Goal: Communication & Community: Answer question/provide support

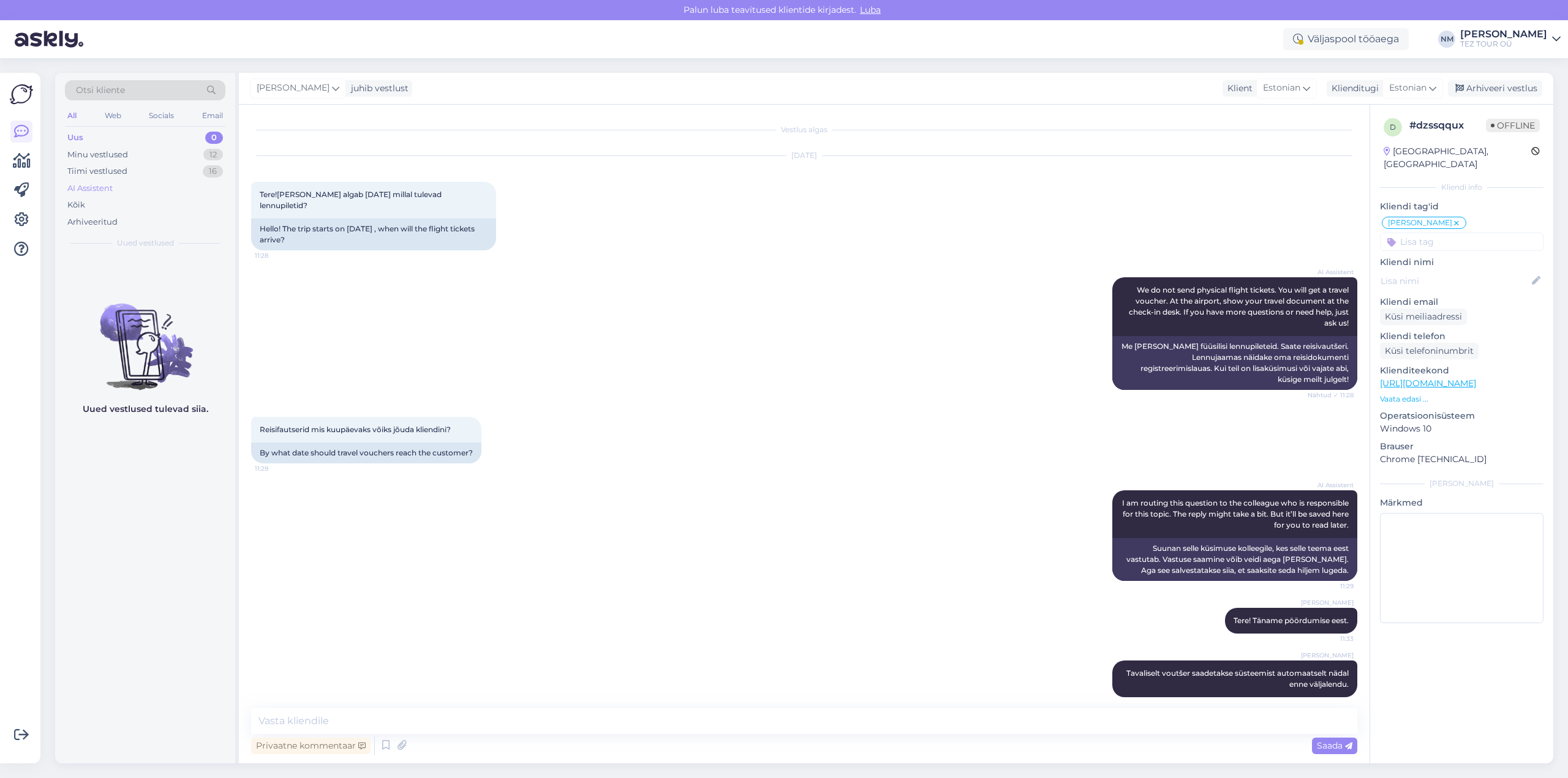
scroll to position [55, 0]
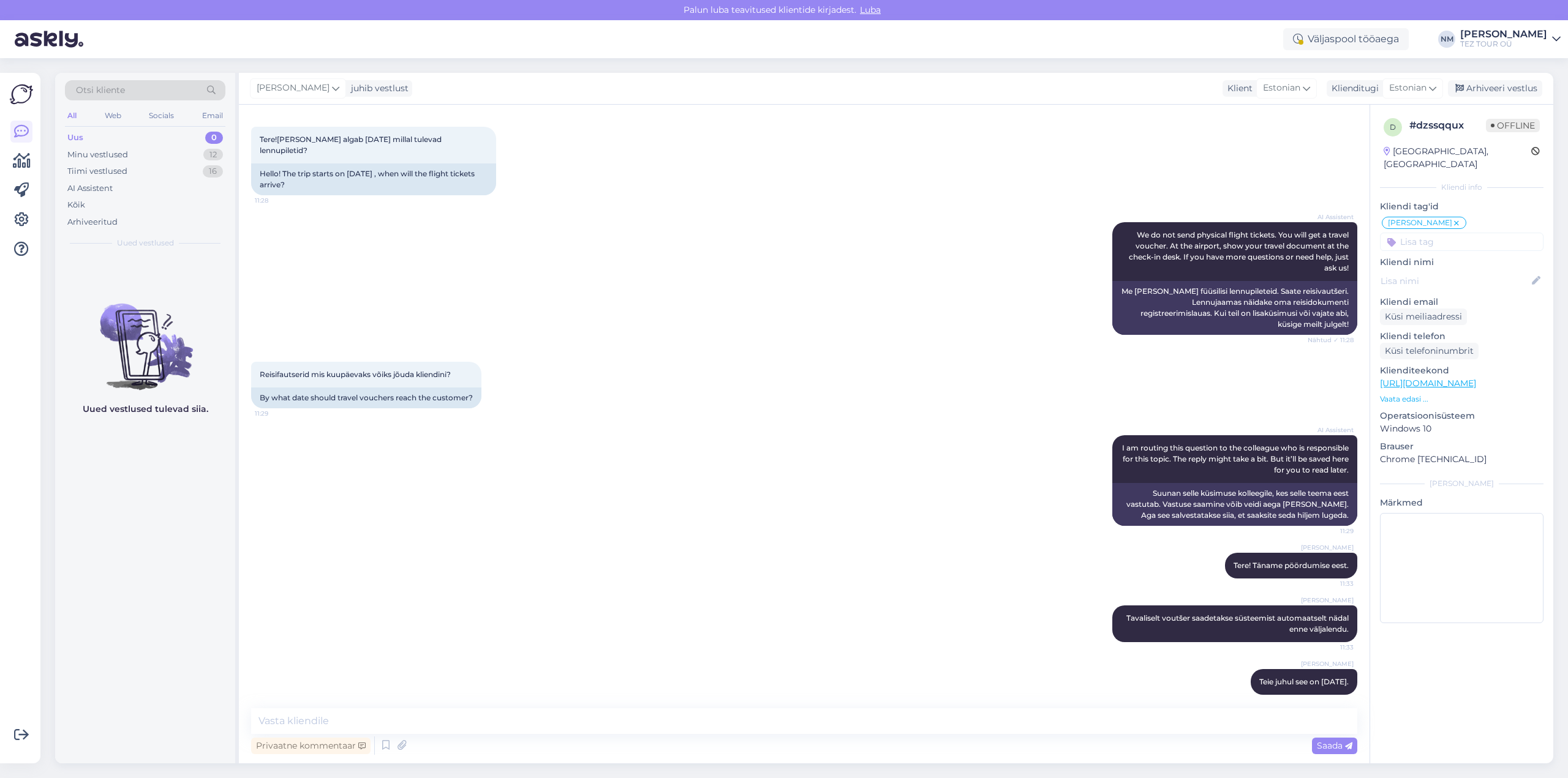
click at [214, 138] on div "0" at bounding box center [214, 138] width 18 height 12
click at [216, 174] on div "16" at bounding box center [213, 172] width 21 height 12
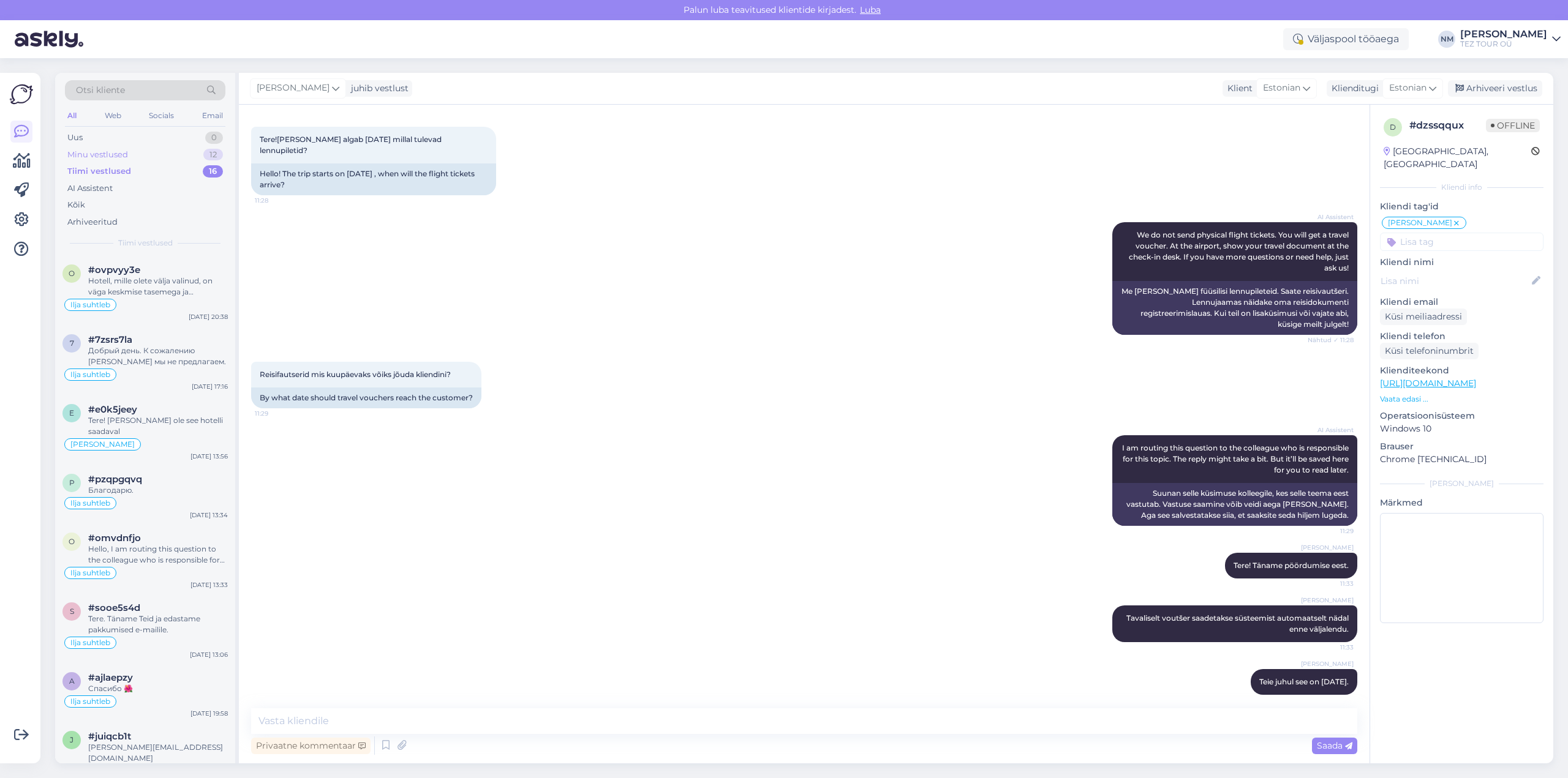
click at [214, 157] on div "12" at bounding box center [213, 155] width 20 height 12
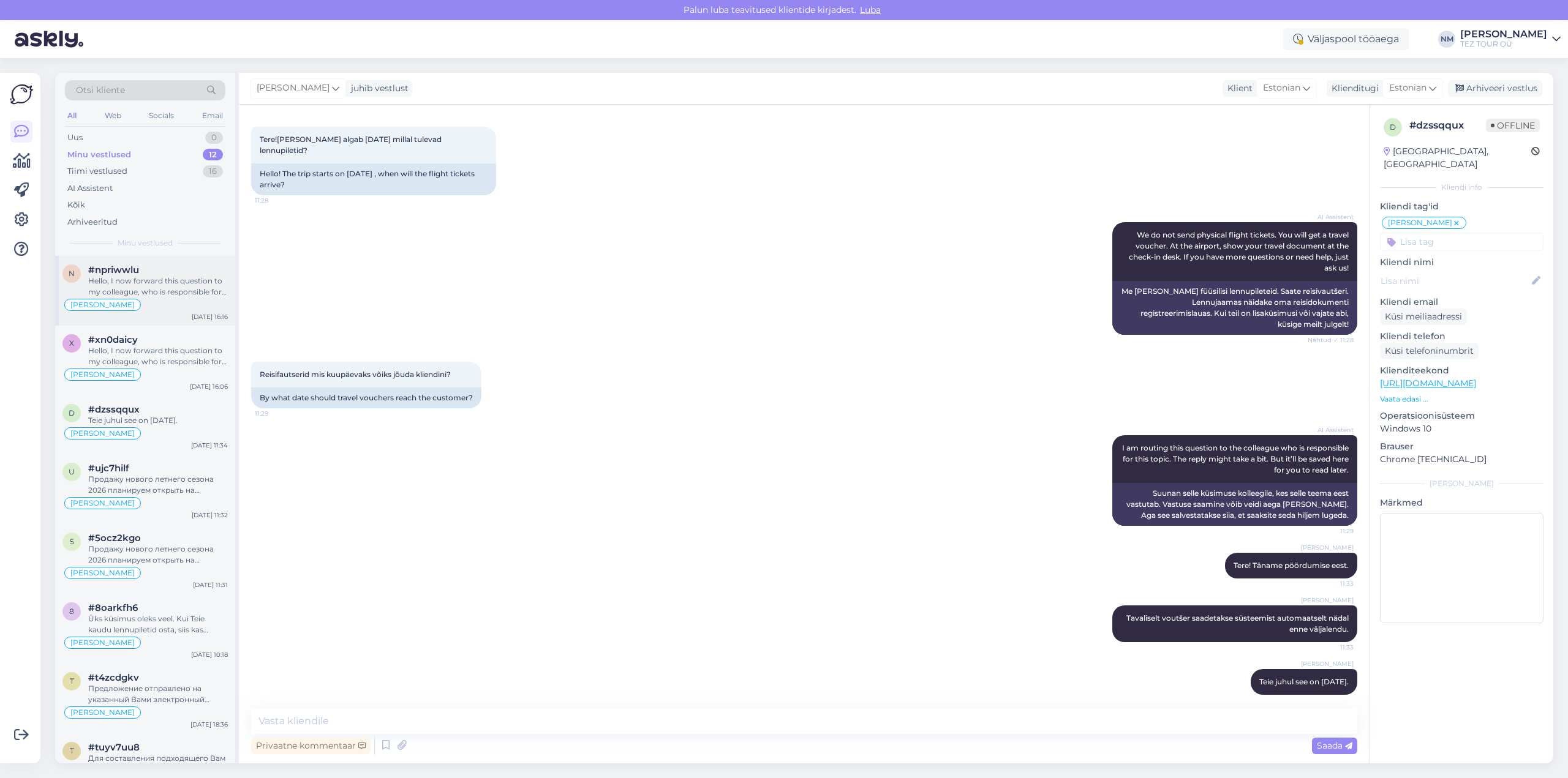
click at [194, 283] on div "Hello, I now forward this question to my colleague, who is responsible for this…" at bounding box center [158, 286] width 140 height 22
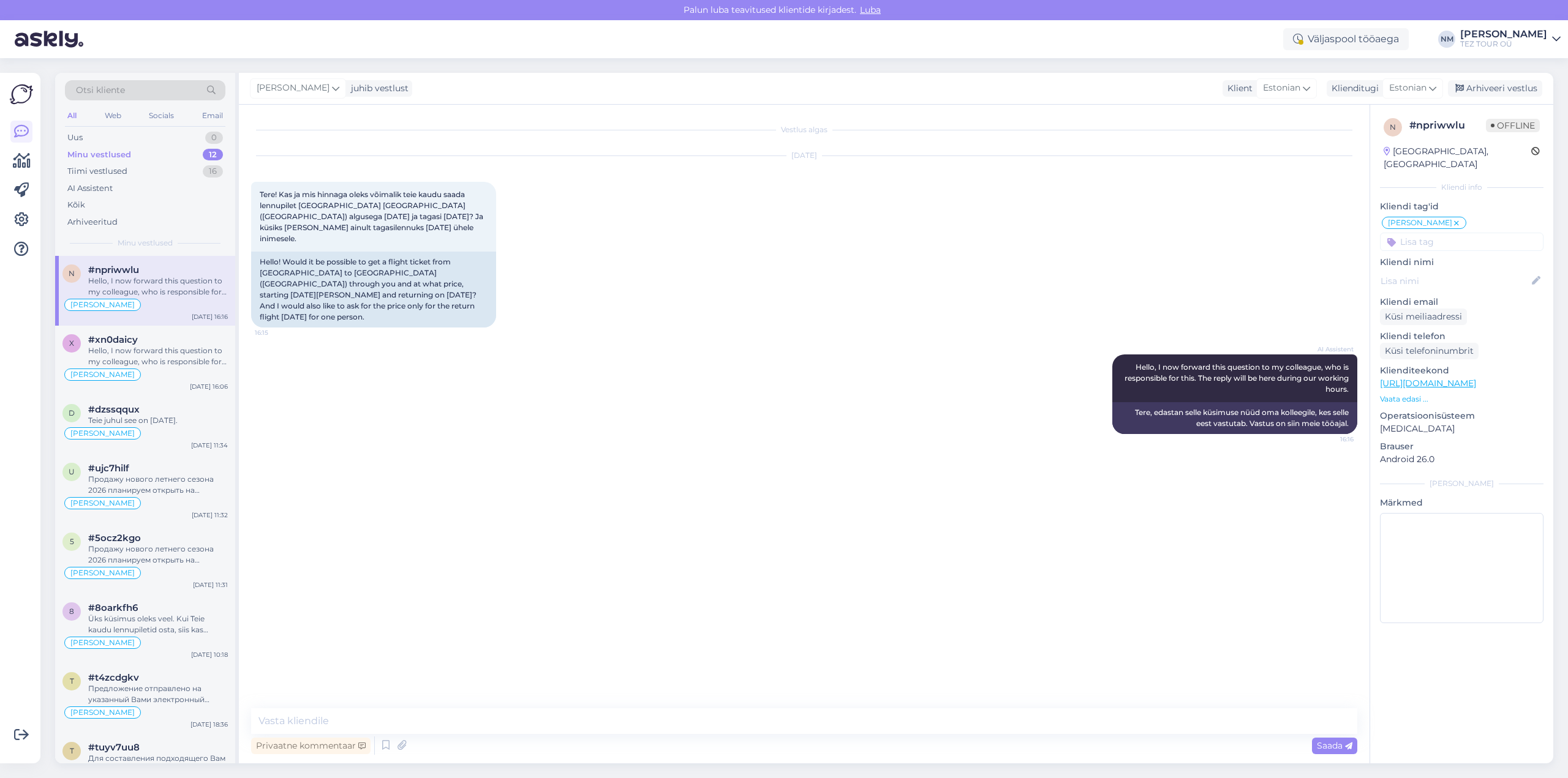
scroll to position [0, 0]
click at [160, 345] on div "#xn0daicy" at bounding box center [158, 340] width 140 height 11
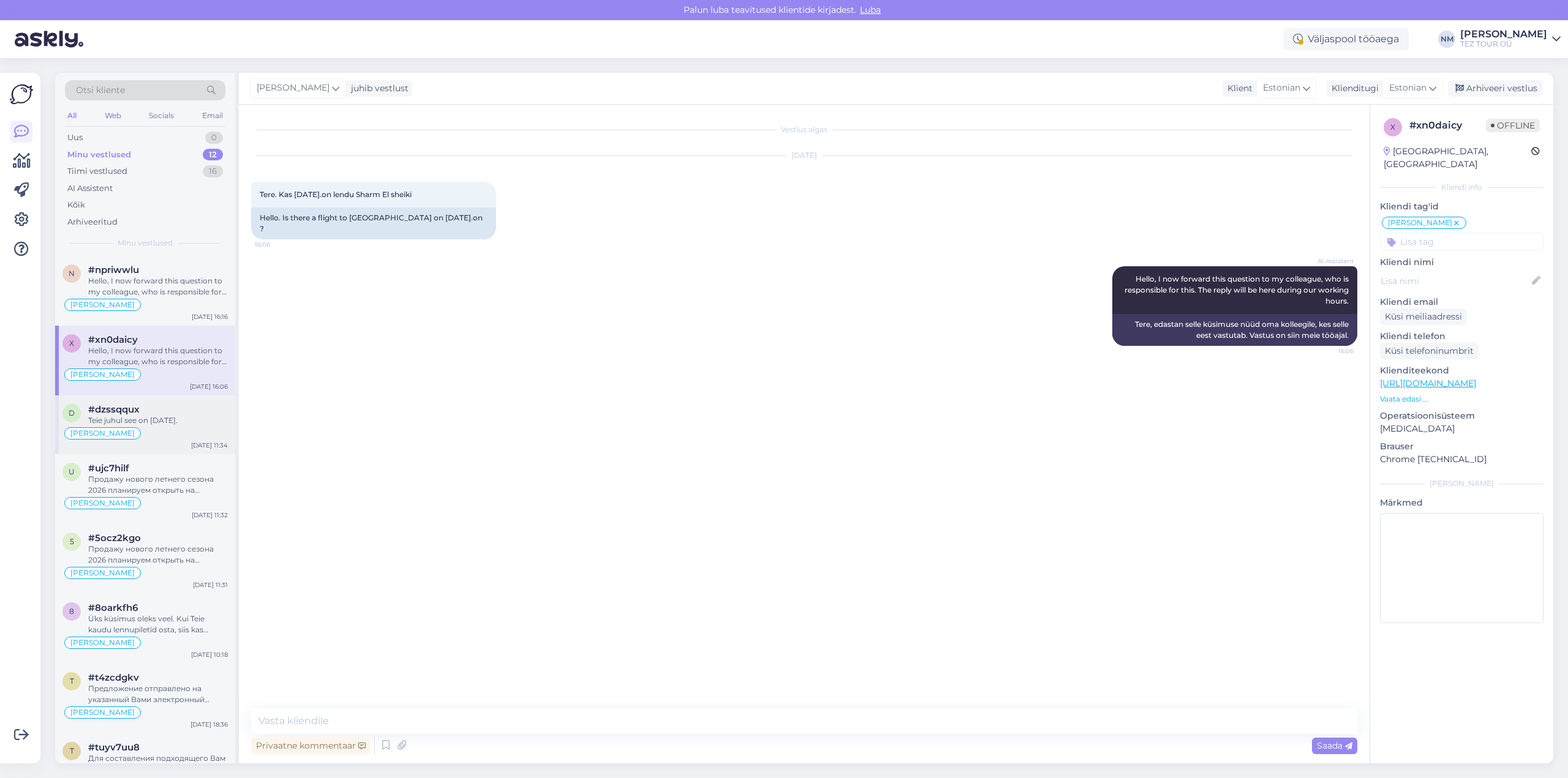
click at [172, 426] on div "Teie juhul see on [DATE]." at bounding box center [158, 421] width 140 height 11
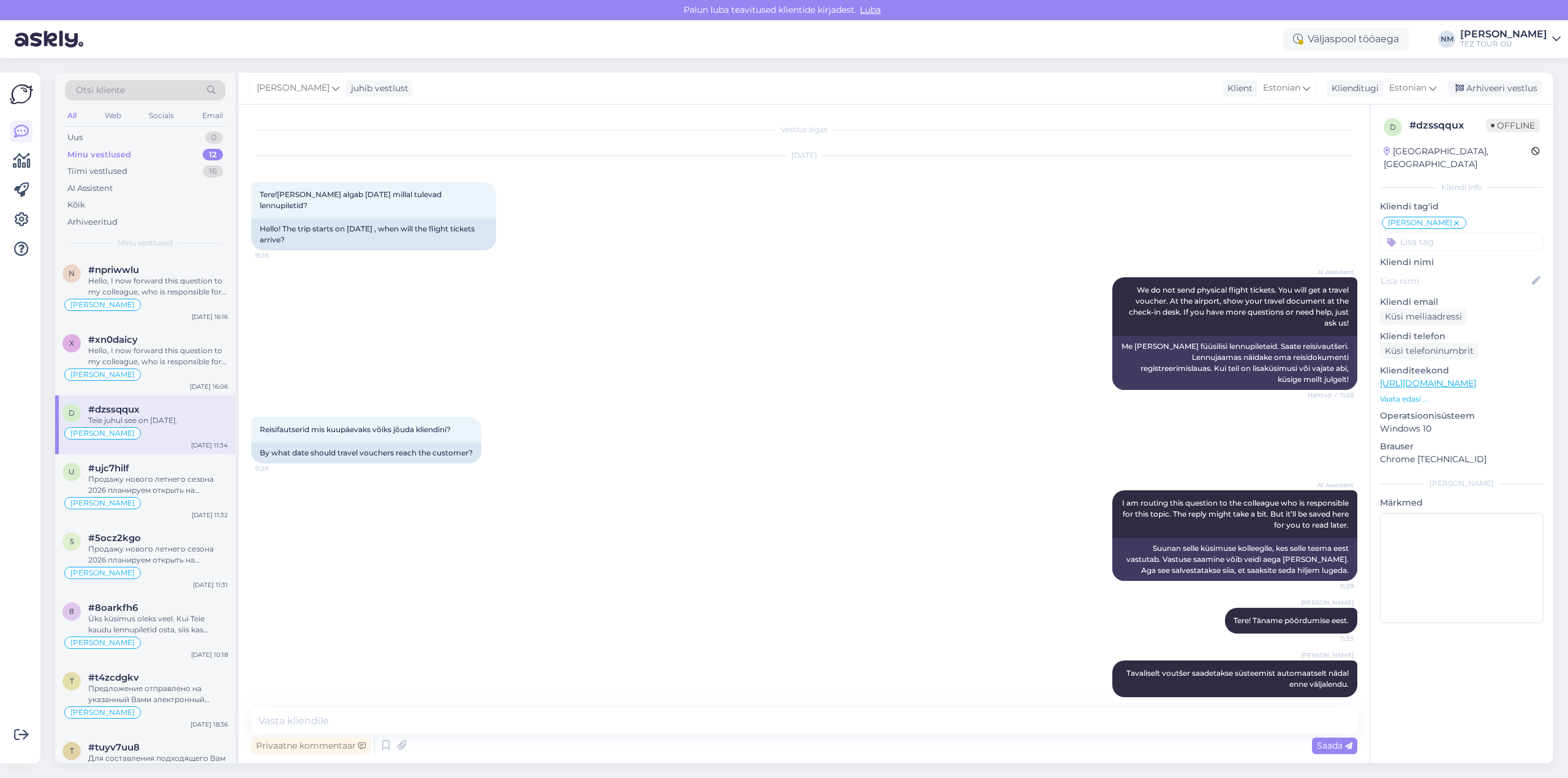
scroll to position [55, 0]
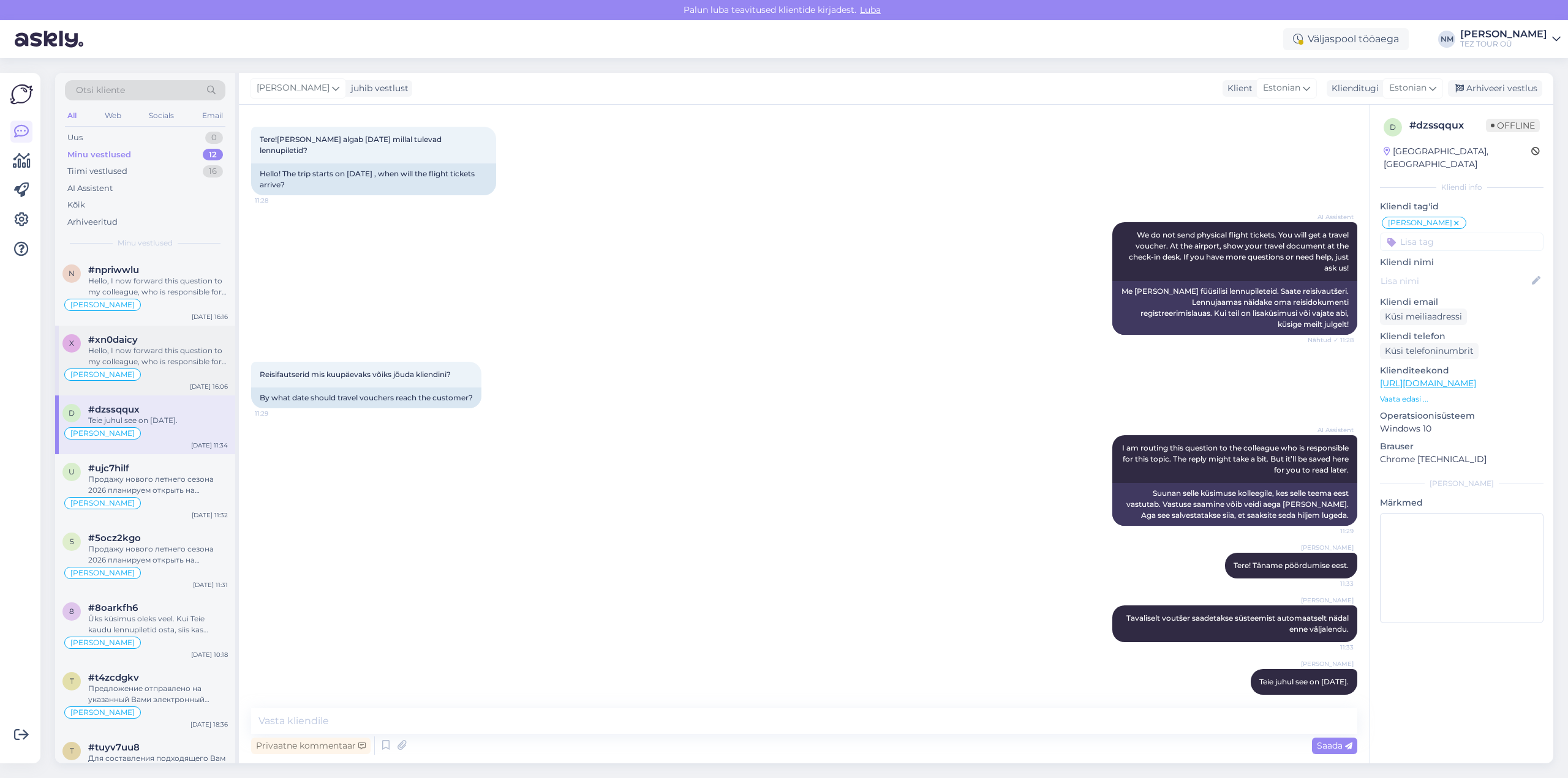
click at [181, 355] on div "Hello, I now forward this question to my colleague, who is responsible for this…" at bounding box center [158, 356] width 140 height 22
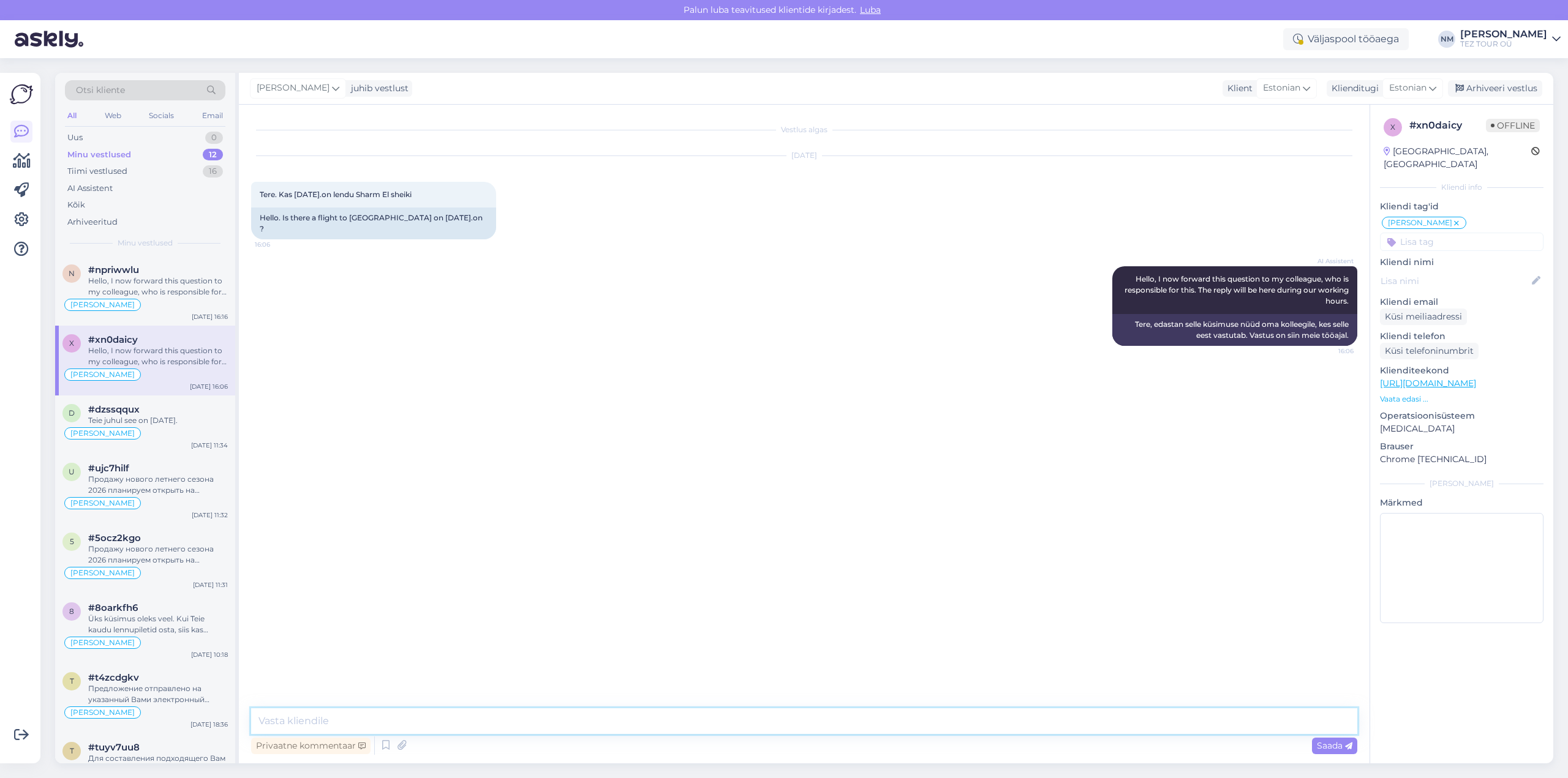
click at [315, 721] on textarea at bounding box center [804, 721] width 1106 height 25
type textarea "Tere! Täname pöördumise eest."
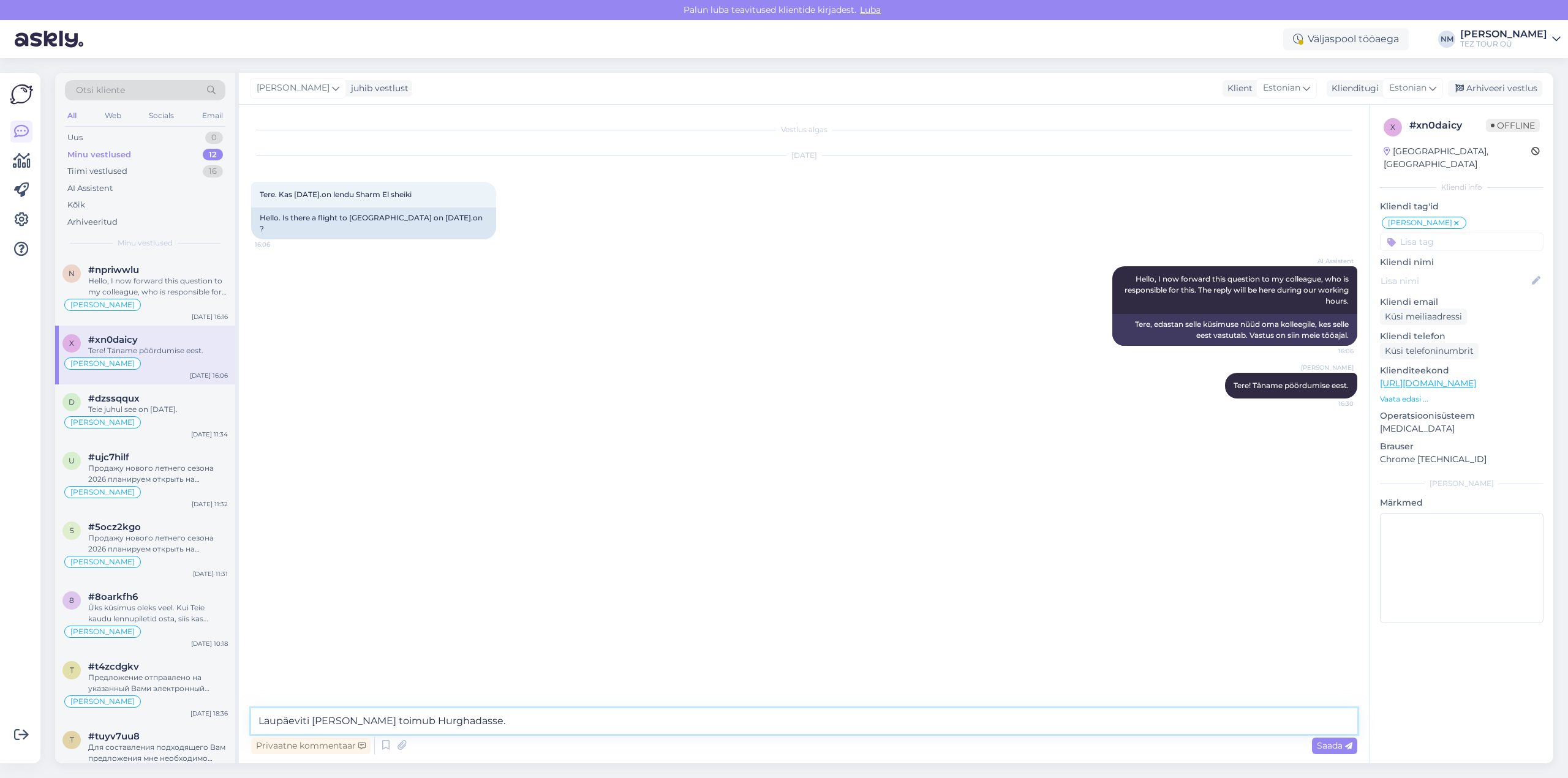
type textarea "Laupäeviti [PERSON_NAME] toimub Hurghadasse."
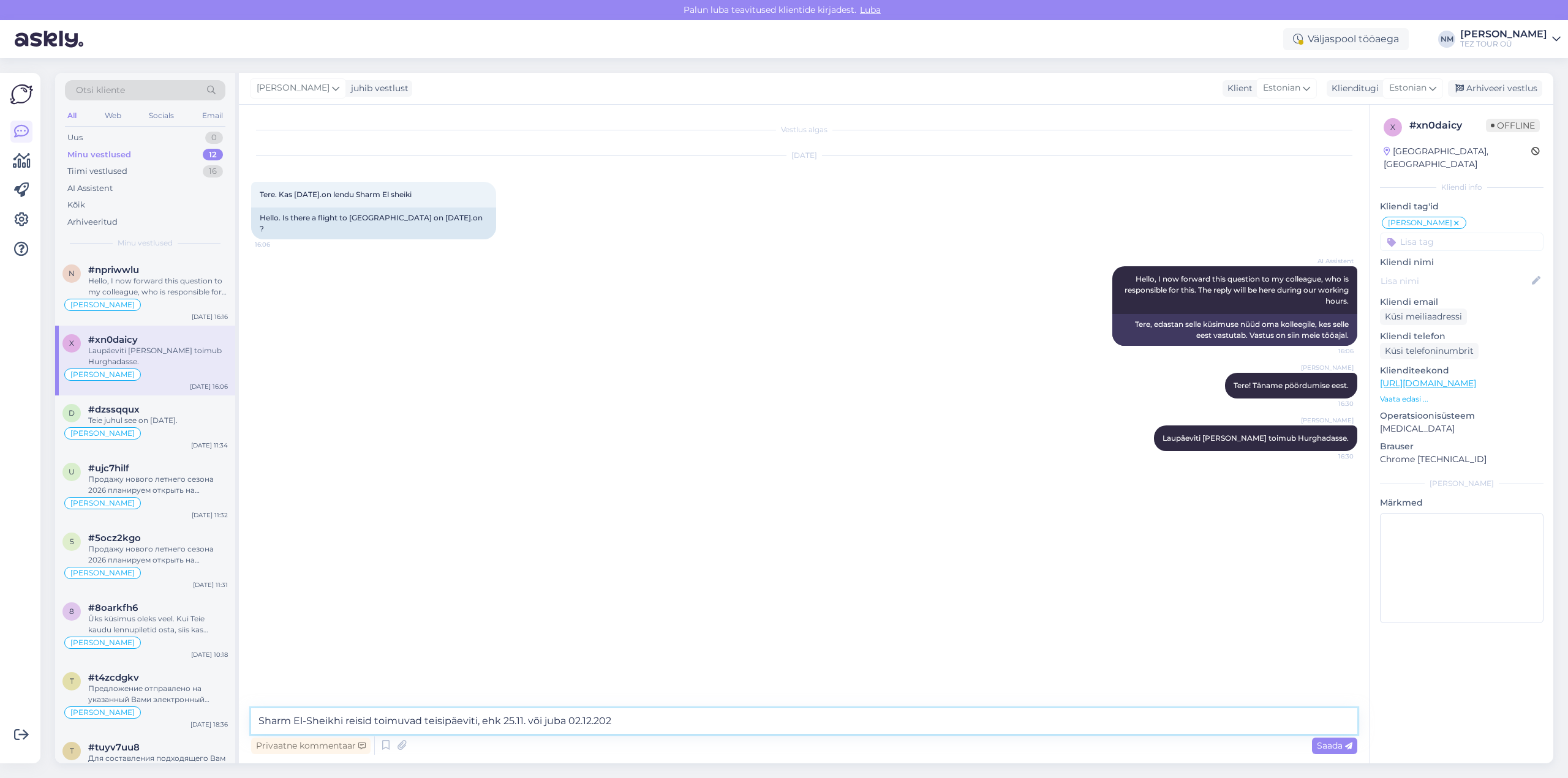
type textarea "Sharm El-Sheikhi reisid toimuvad teisipäeviti, ehk 25.11. või juba [DATE]"
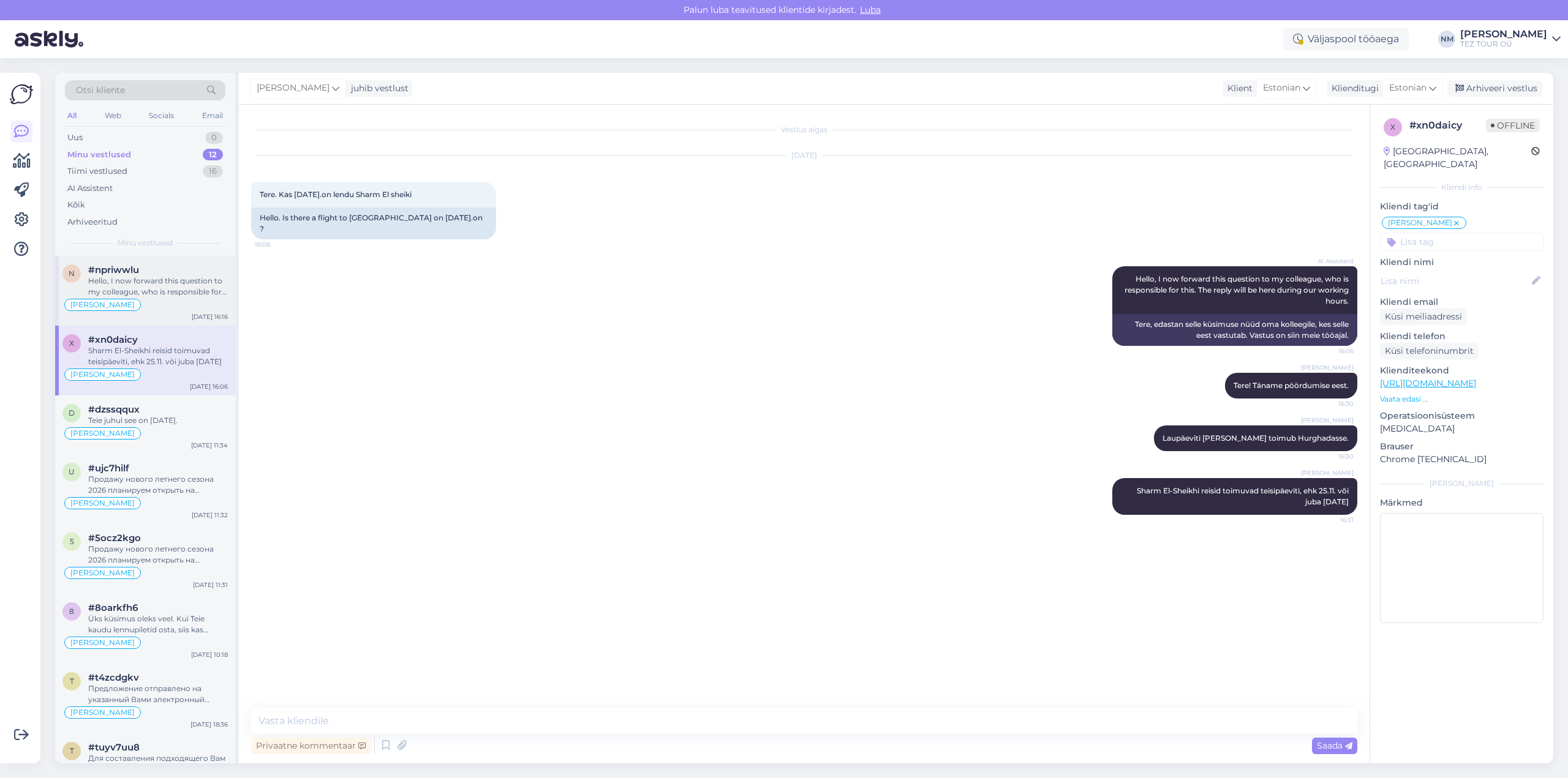
click at [162, 289] on div "Hello, I now forward this question to my colleague, who is responsible for this…" at bounding box center [158, 286] width 140 height 22
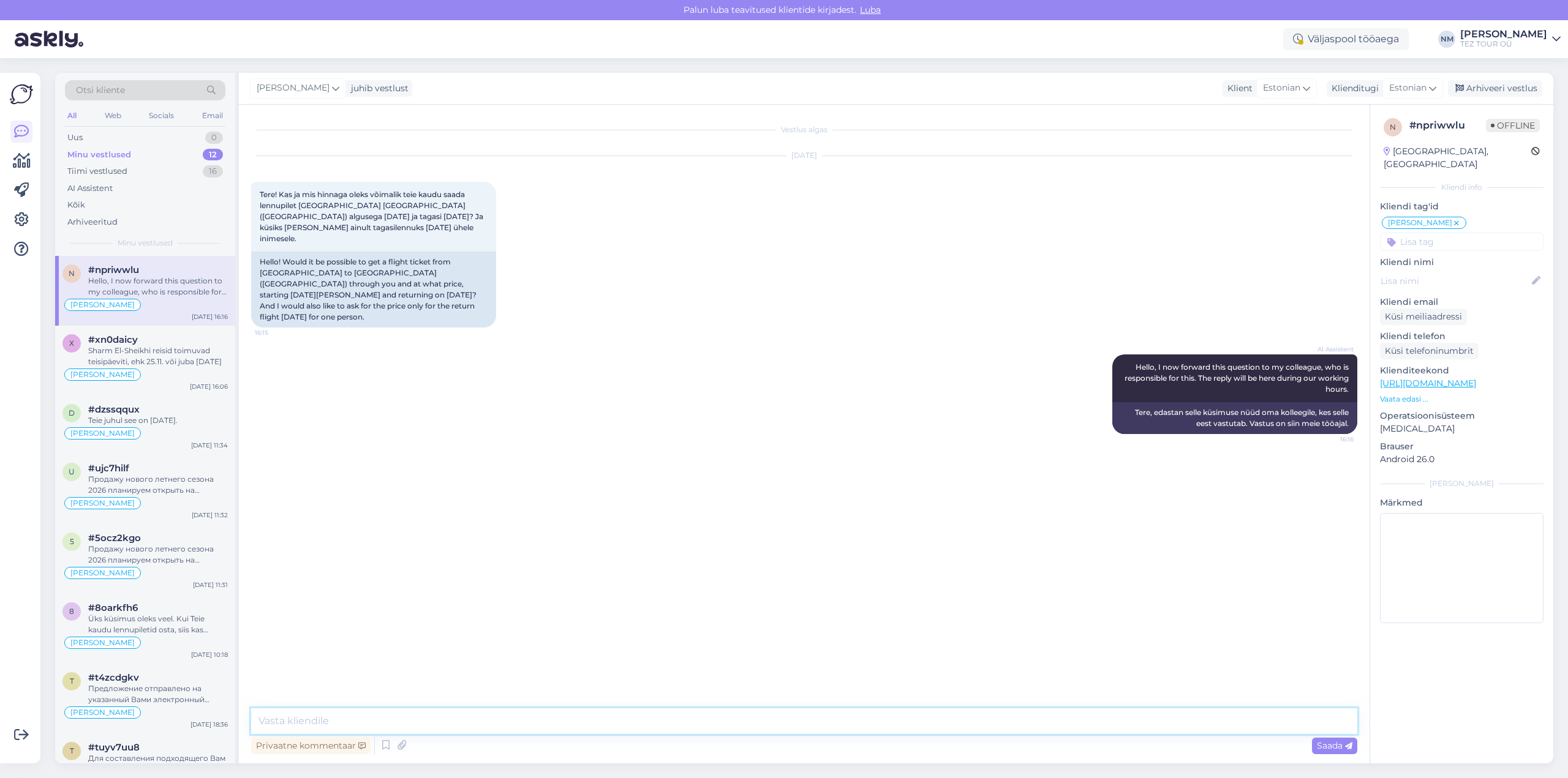
click at [293, 716] on textarea at bounding box center [804, 721] width 1106 height 25
type textarea "Tere! Täname Teid pöördumise eest."
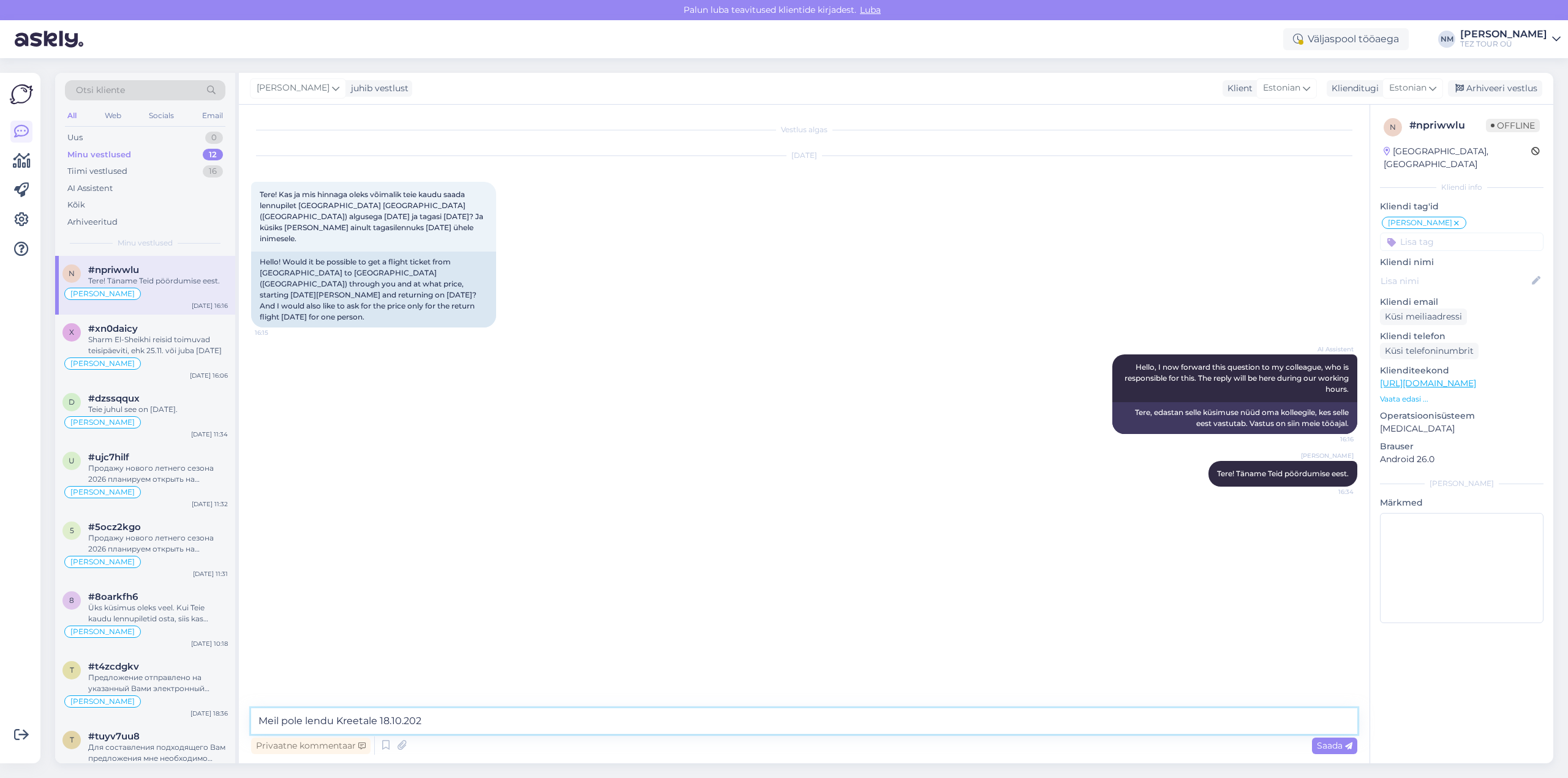
type textarea "Meil pole lendu Kreetale [DATE]"
type textarea "Viimane lend [PERSON_NAME] planeeritakse 15.10., kuid tagasilennule 22.10. on j…"
